Goal: Navigation & Orientation: Find specific page/section

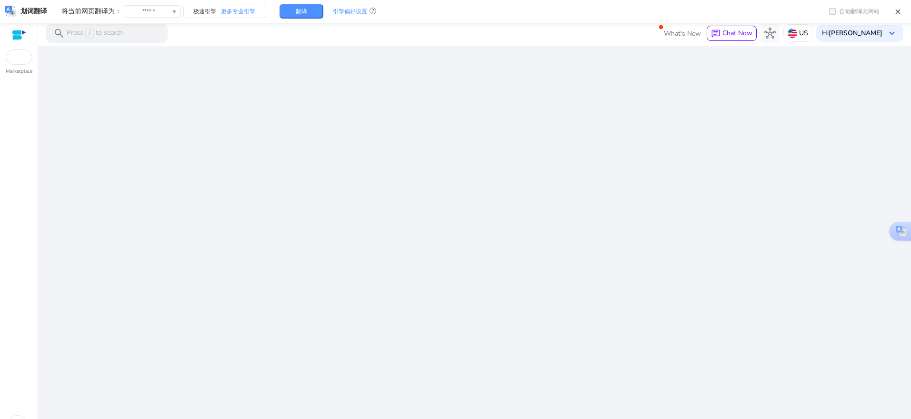
click at [487, 183] on div "We are getting things ready for you..." at bounding box center [474, 242] width 865 height 393
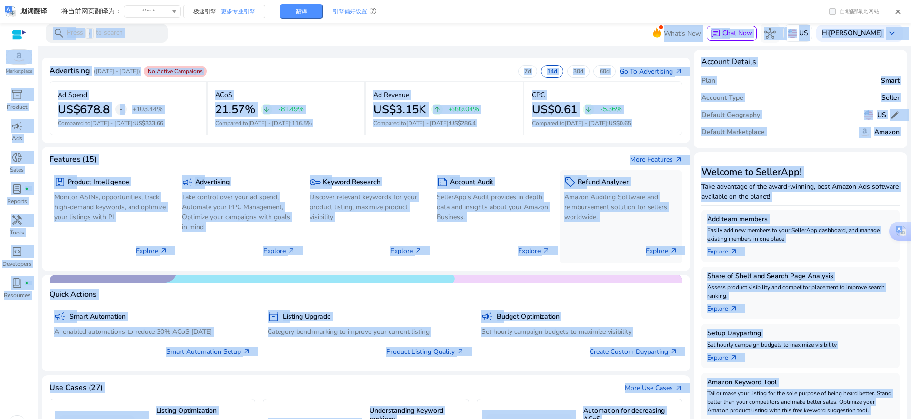
click at [606, 245] on div "Explore arrow_outward" at bounding box center [620, 247] width 113 height 24
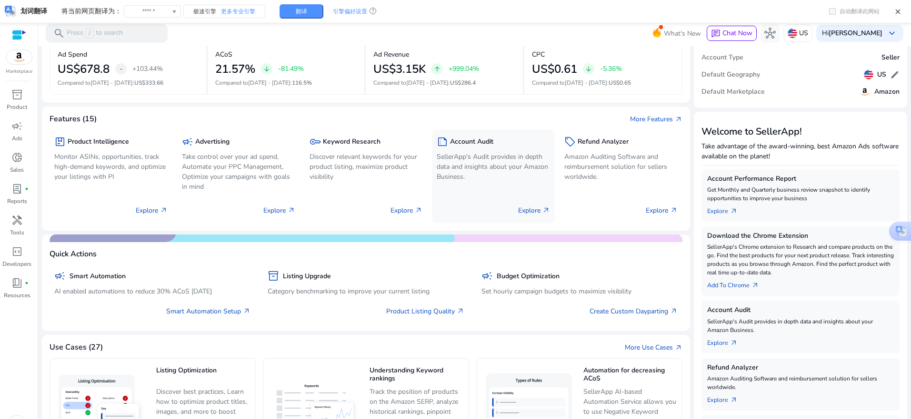
scroll to position [95, 0]
